Goal: Transaction & Acquisition: Purchase product/service

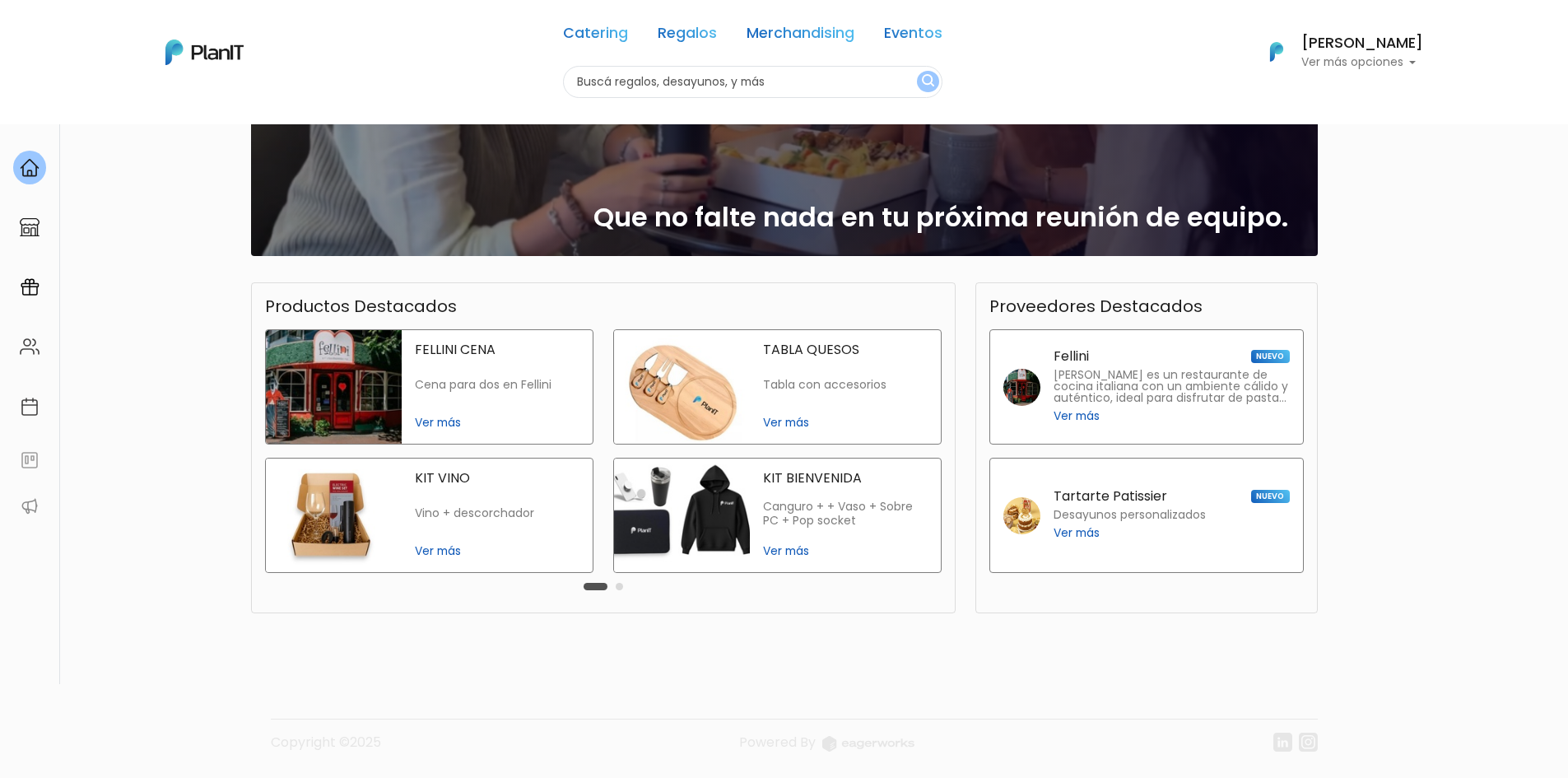
drag, startPoint x: 624, startPoint y: 590, endPoint x: 617, endPoint y: 585, distance: 8.6
click at [624, 589] on div "Carousel Pagination" at bounding box center [603, 586] width 48 height 20
click at [614, 584] on div "Carousel Pagination" at bounding box center [603, 586] width 48 height 20
click at [617, 586] on div "Carousel Pagination" at bounding box center [603, 586] width 48 height 20
click at [622, 590] on div "Carousel Pagination" at bounding box center [603, 586] width 48 height 20
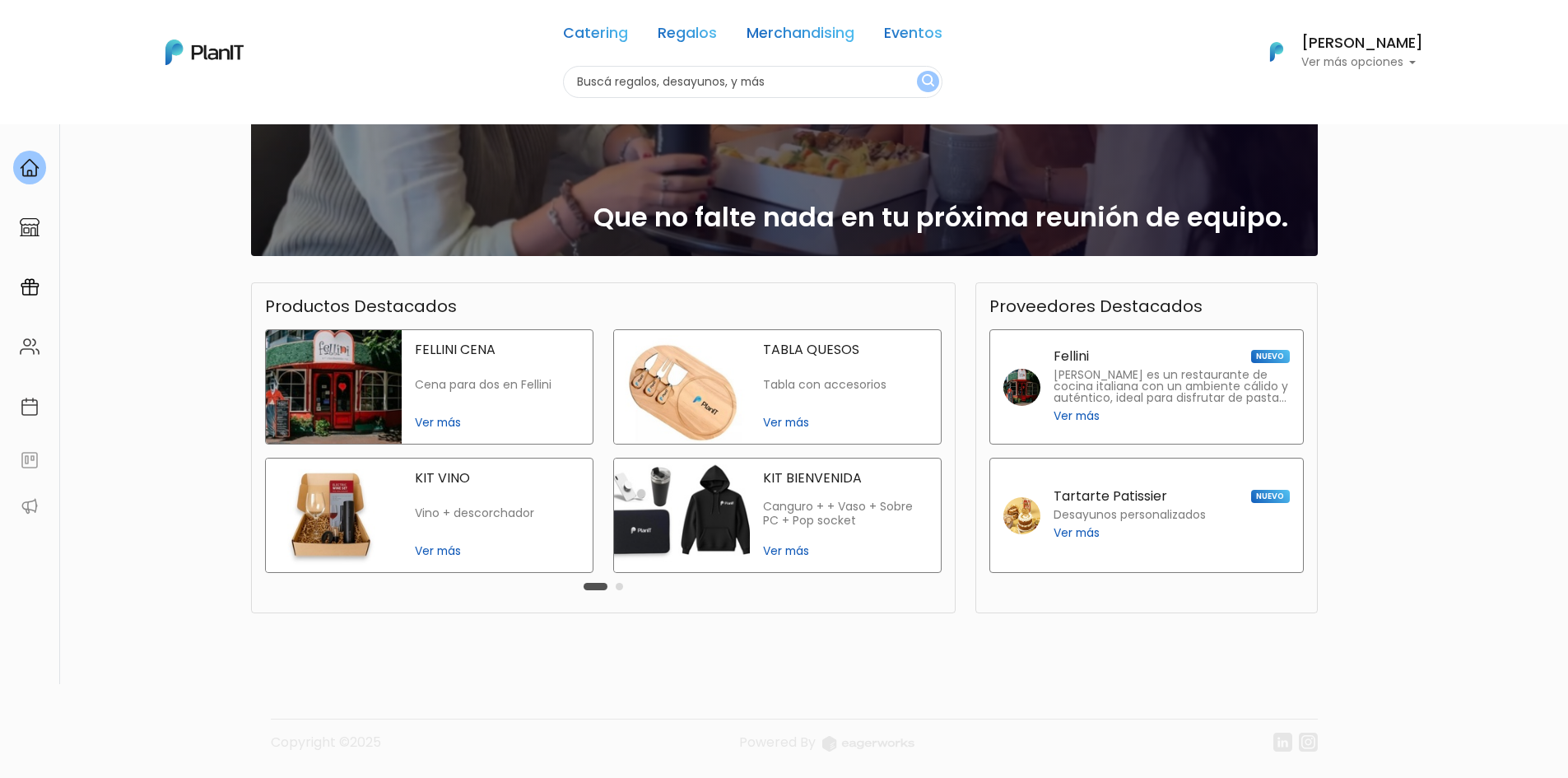
click at [621, 588] on button "Carousel Page 2" at bounding box center [619, 586] width 8 height 8
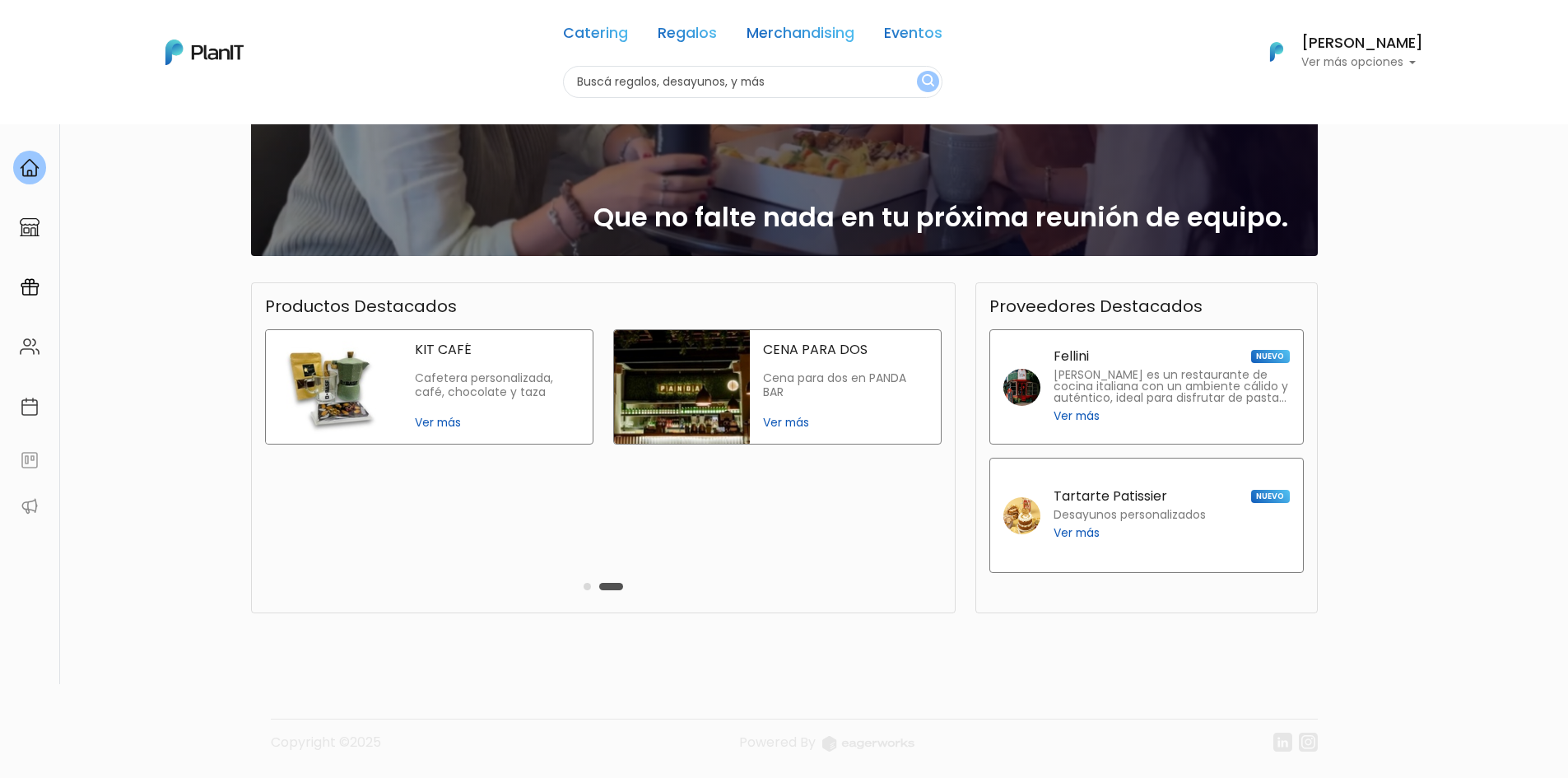
click at [654, 31] on div "Catering Regalos Merchandising Eventos" at bounding box center [753, 36] width 380 height 59
click at [686, 36] on link "Regalos" at bounding box center [687, 36] width 59 height 20
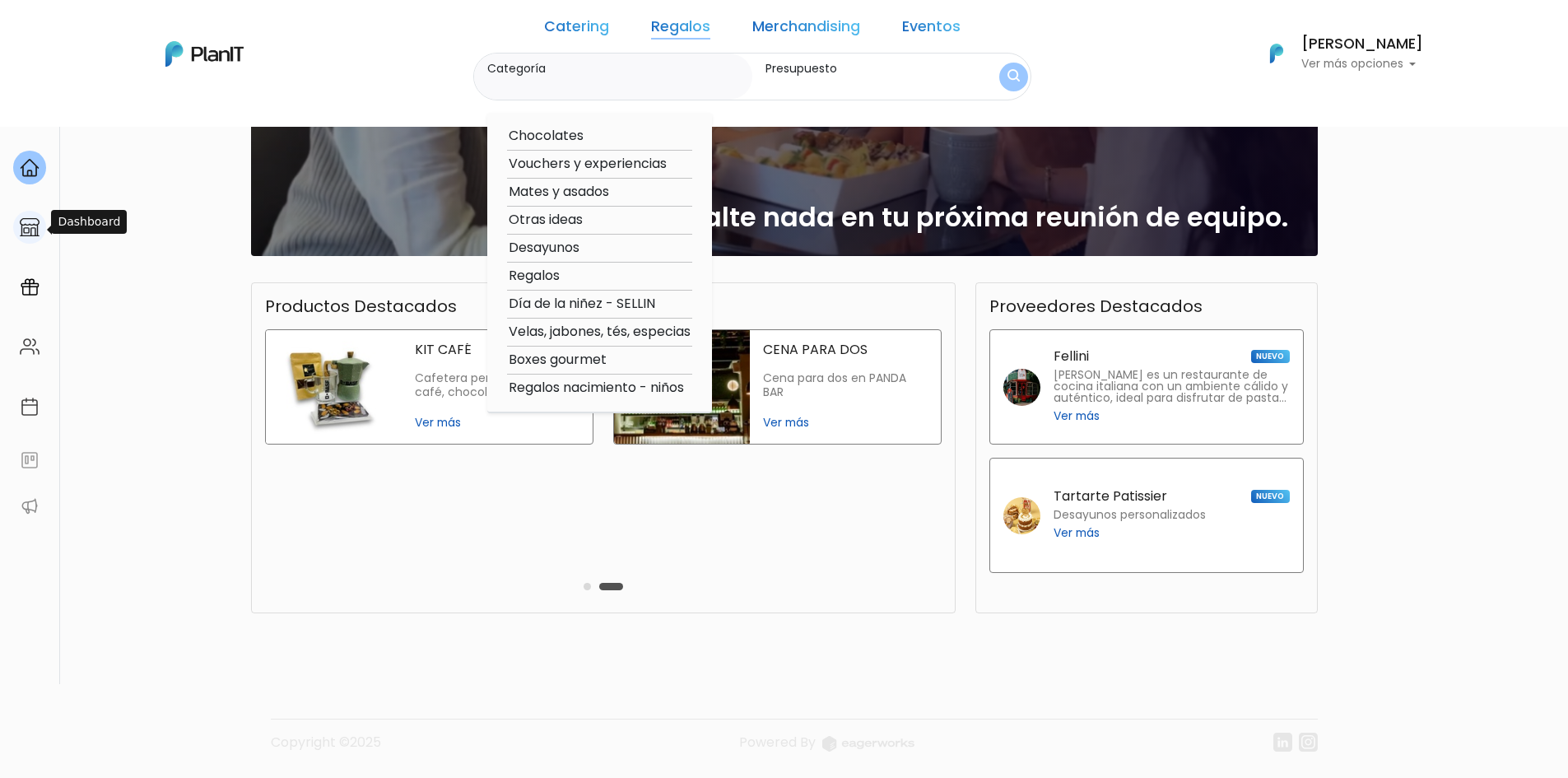
click at [13, 224] on div at bounding box center [29, 227] width 33 height 33
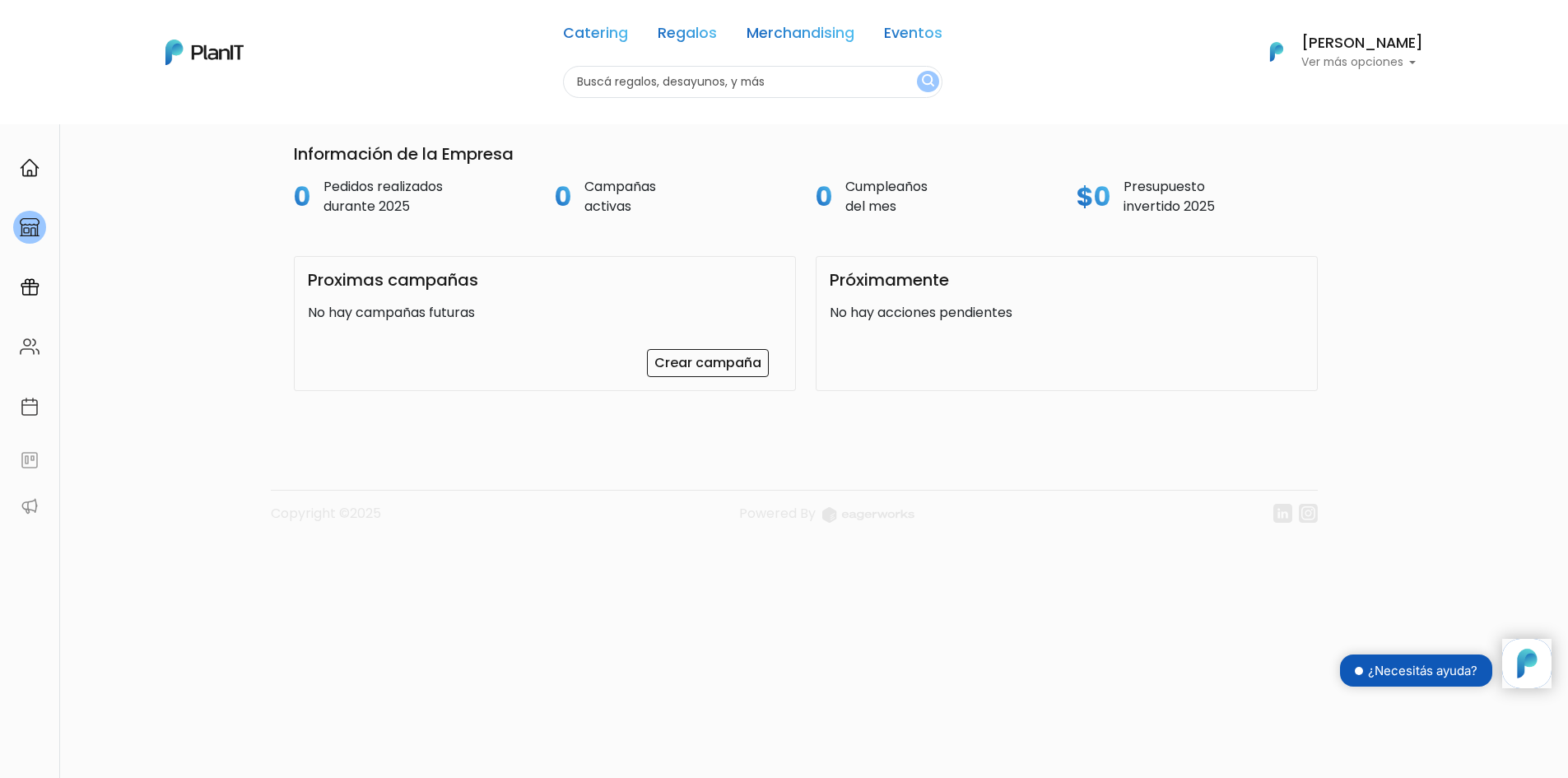
scroll to position [124, 0]
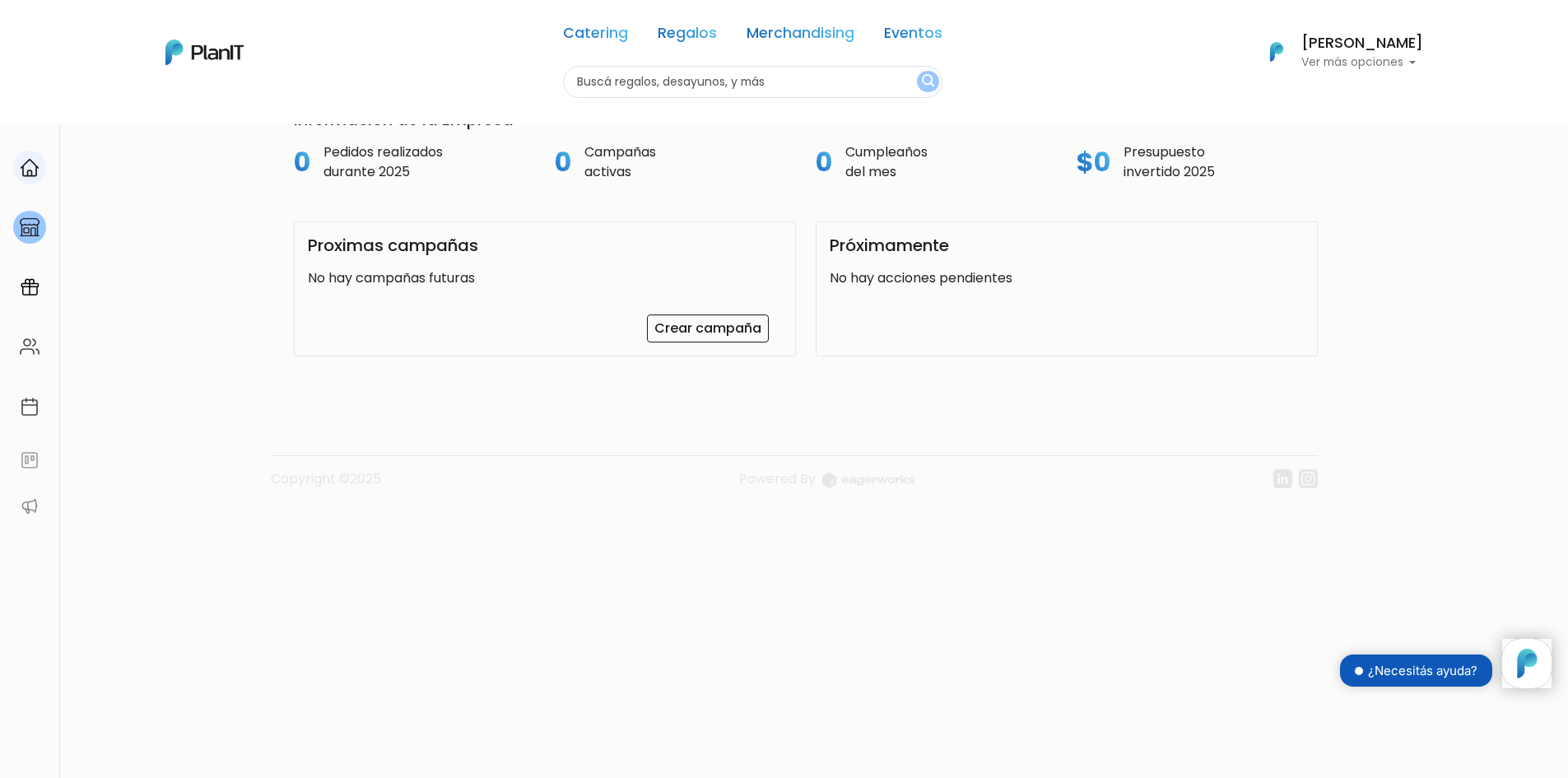
click at [39, 146] on link at bounding box center [29, 167] width 59 height 47
